Goal: Task Accomplishment & Management: Complete application form

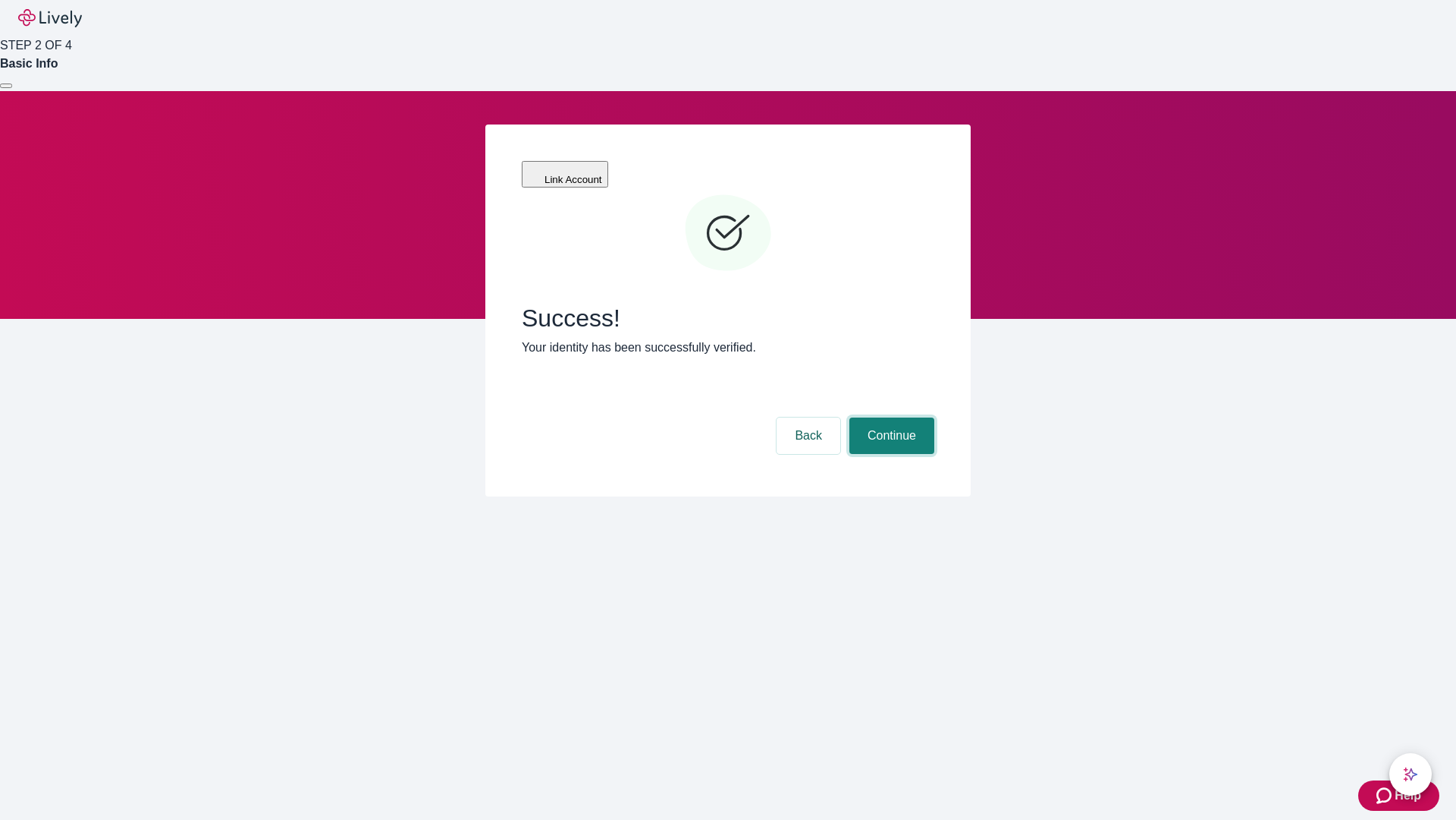
click at [890, 418] on button "Continue" at bounding box center [892, 435] width 85 height 36
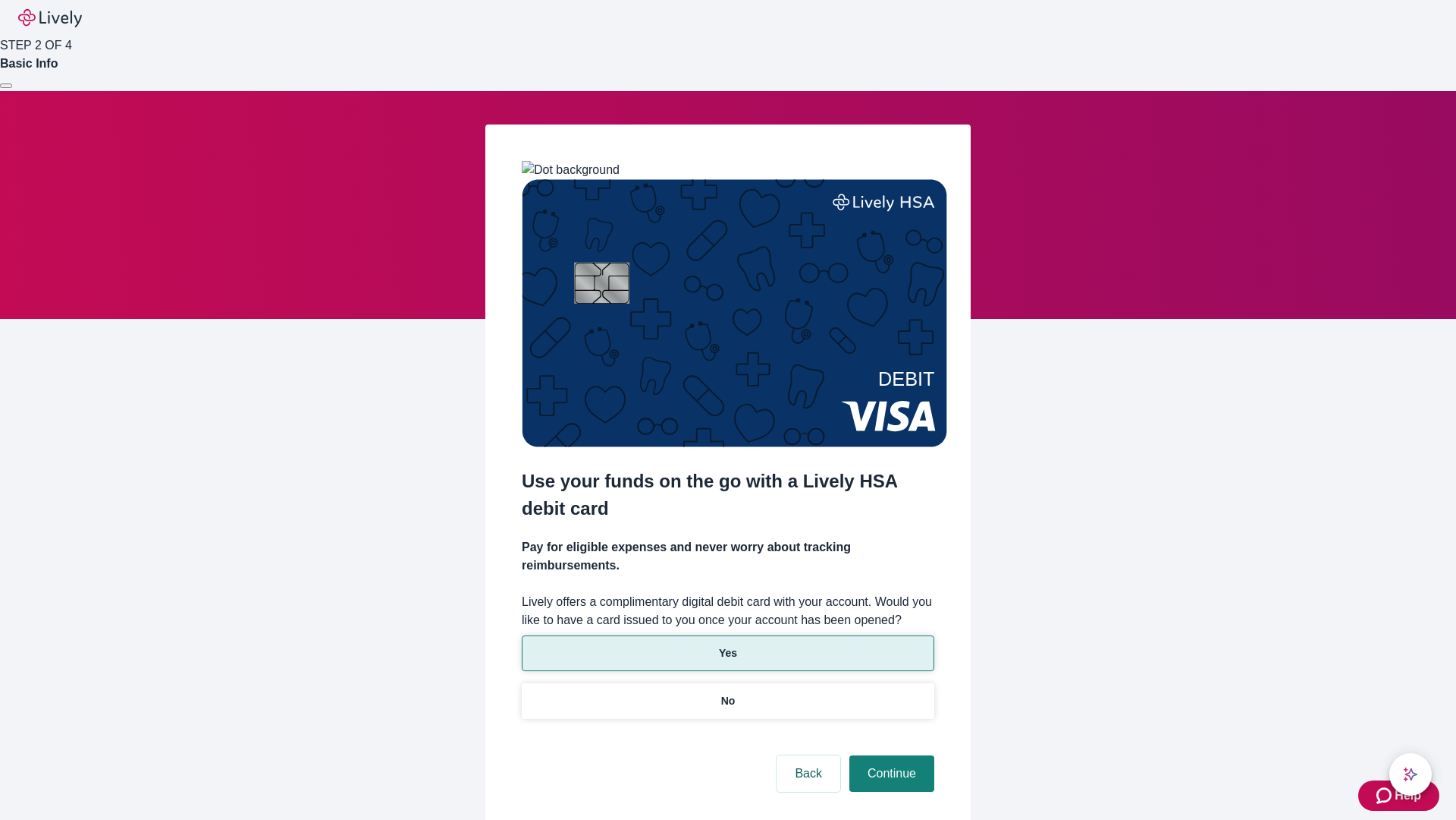
click at [727, 645] on p "Yes" at bounding box center [728, 653] width 18 height 16
click at [890, 755] on button "Continue" at bounding box center [892, 773] width 85 height 36
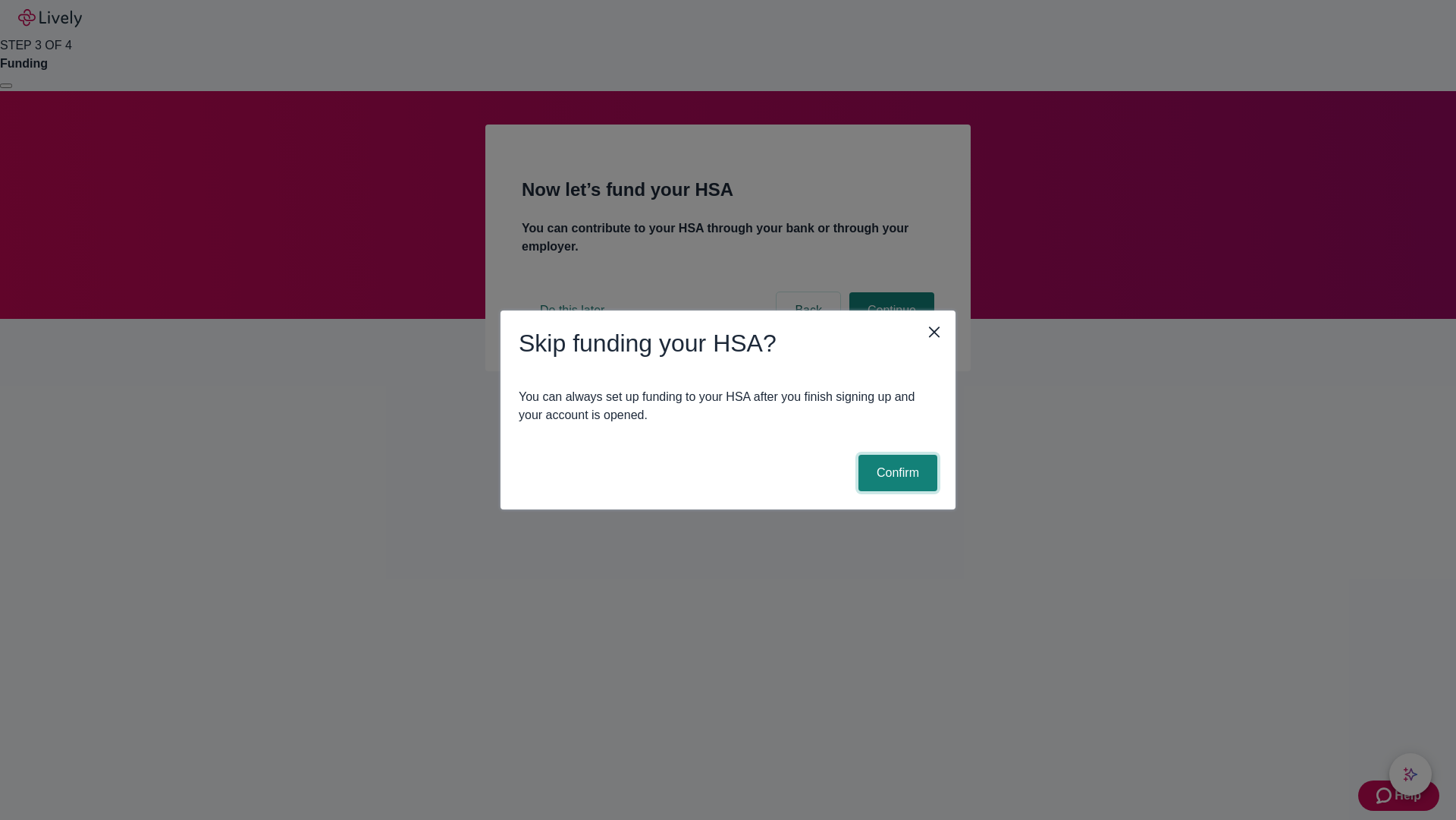
click at [896, 473] on button "Confirm" at bounding box center [898, 472] width 79 height 36
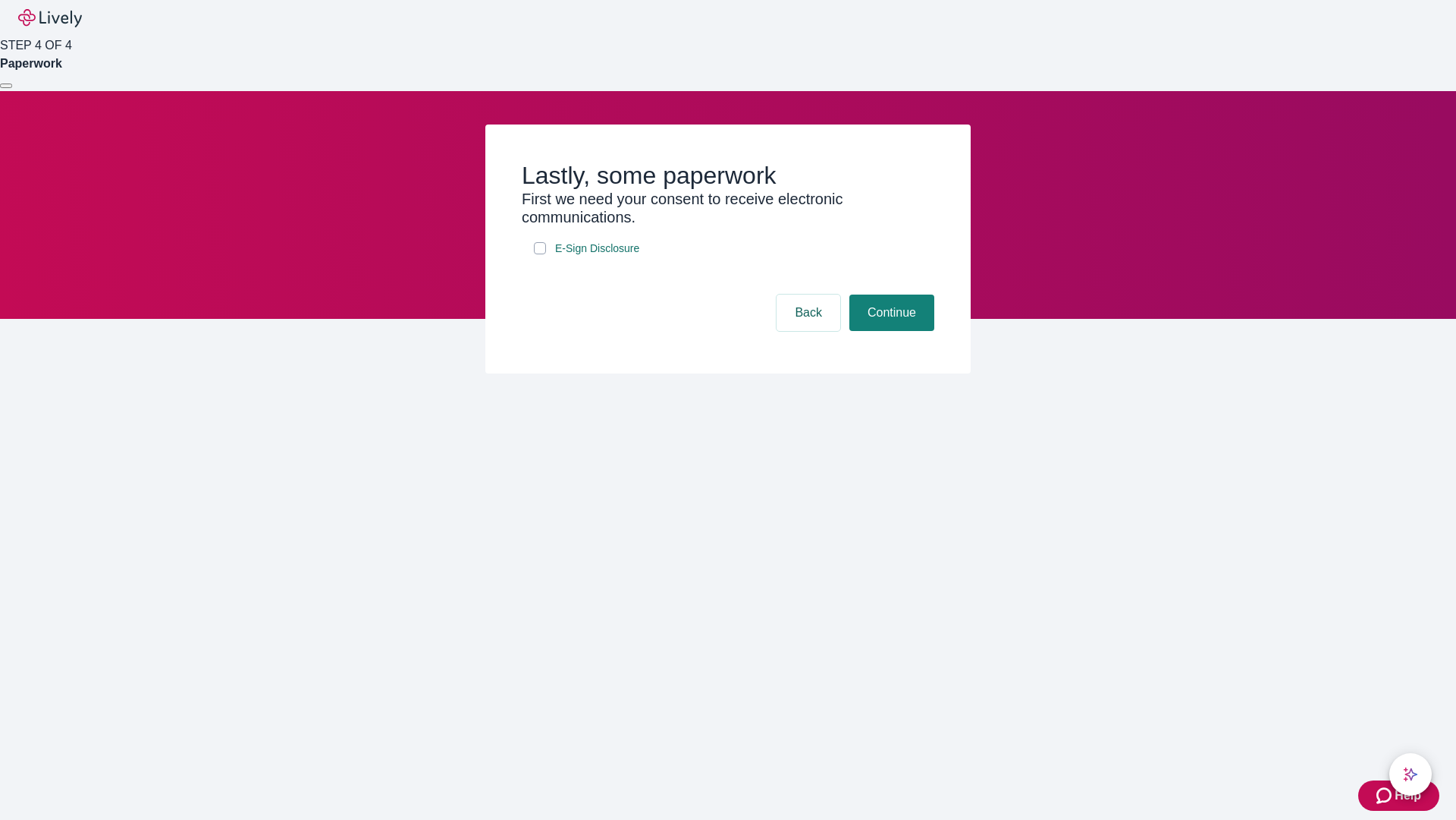
click at [540, 255] on input "E-Sign Disclosure" at bounding box center [540, 248] width 12 height 12
checkbox input "true"
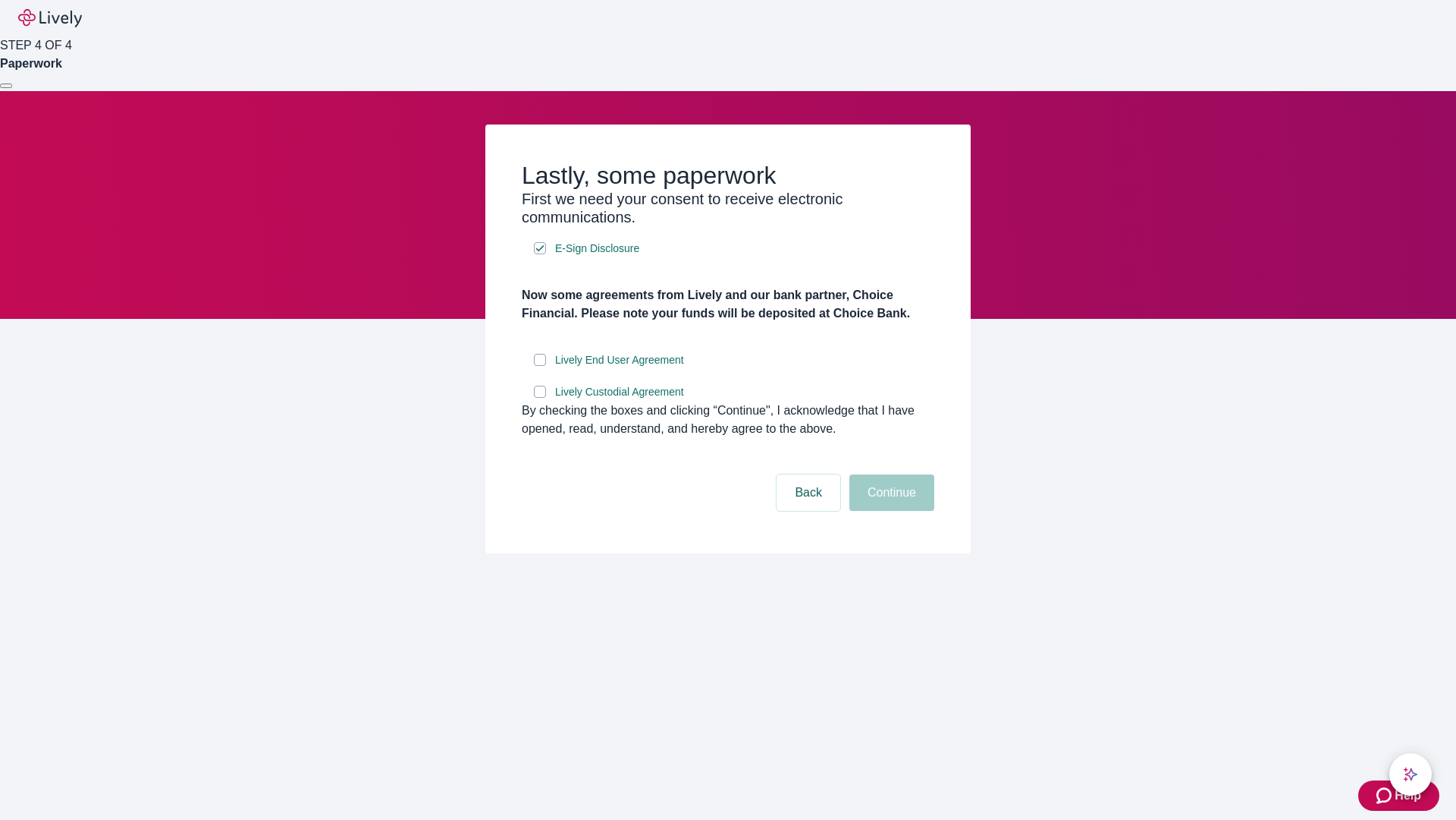
click at [540, 365] on input "Lively End User Agreement" at bounding box center [540, 360] width 12 height 12
checkbox input "true"
click at [540, 397] on input "Lively Custodial Agreement" at bounding box center [540, 392] width 12 height 12
checkbox input "true"
click at [890, 511] on button "Continue" at bounding box center [892, 492] width 85 height 36
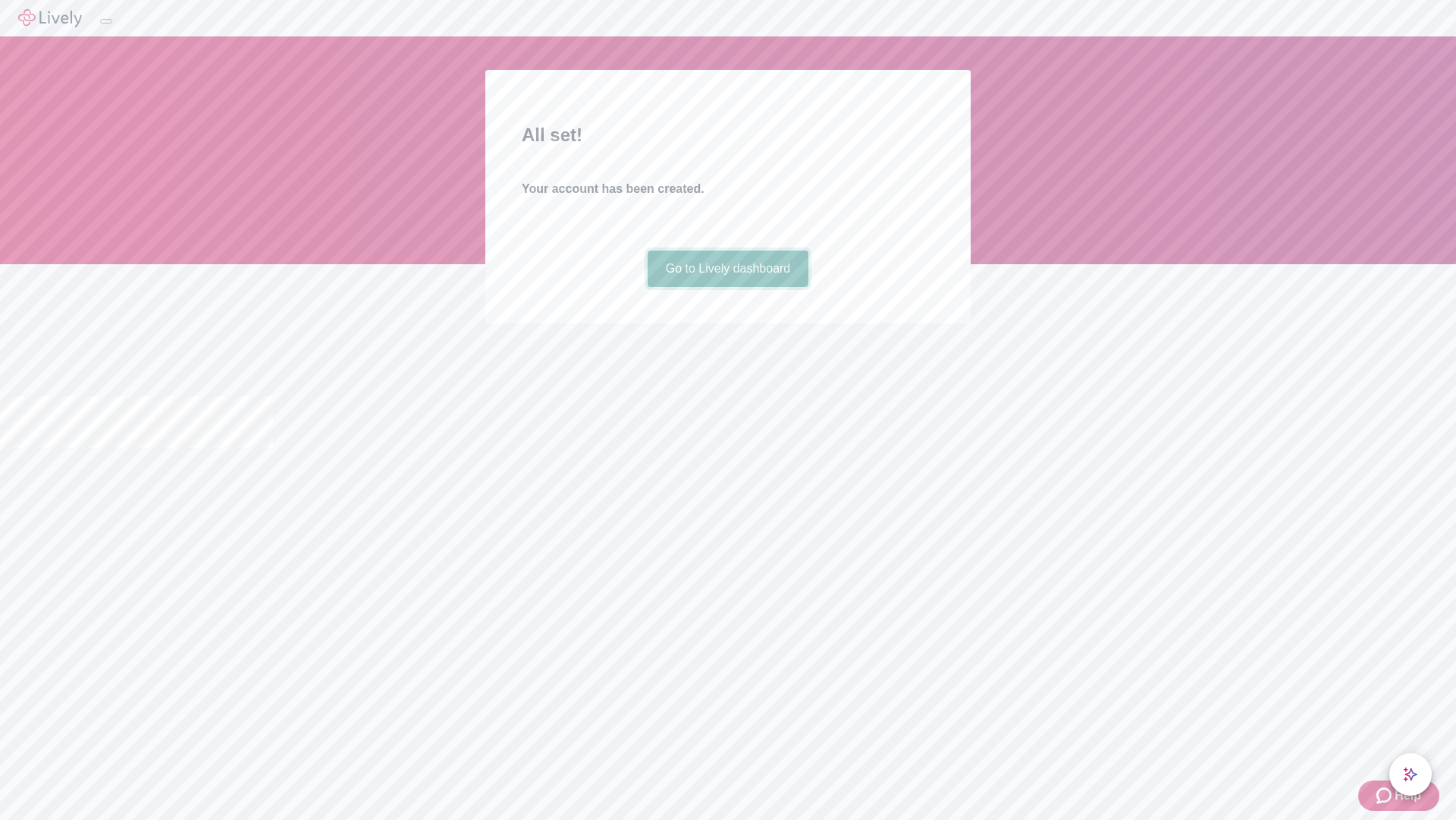
click at [727, 286] on link "Go to Lively dashboard" at bounding box center [728, 268] width 161 height 36
